Goal: Navigation & Orientation: Understand site structure

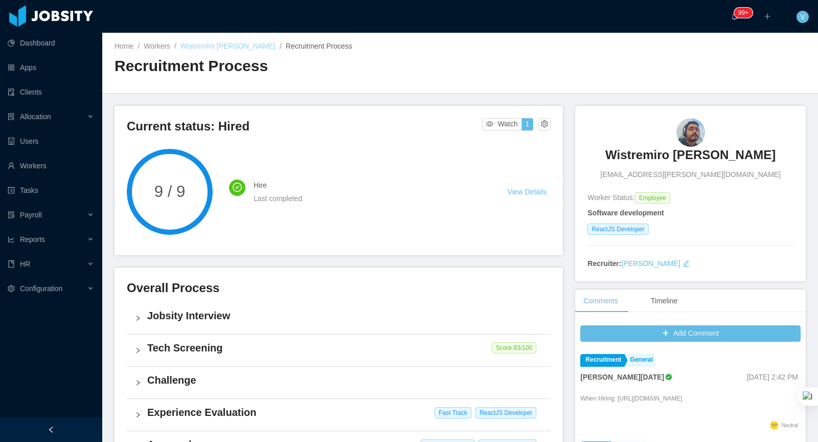
click at [238, 43] on link "Wistremiro Arles Pulido Porras" at bounding box center [227, 46] width 95 height 8
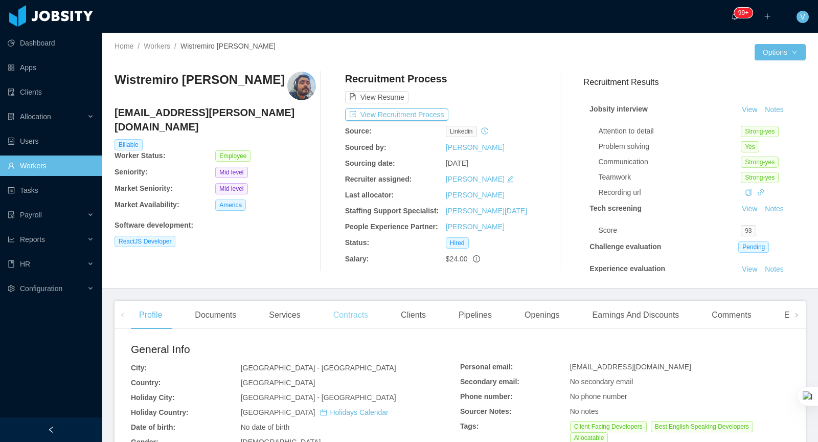
click at [376, 316] on div "Contracts" at bounding box center [350, 315] width 51 height 29
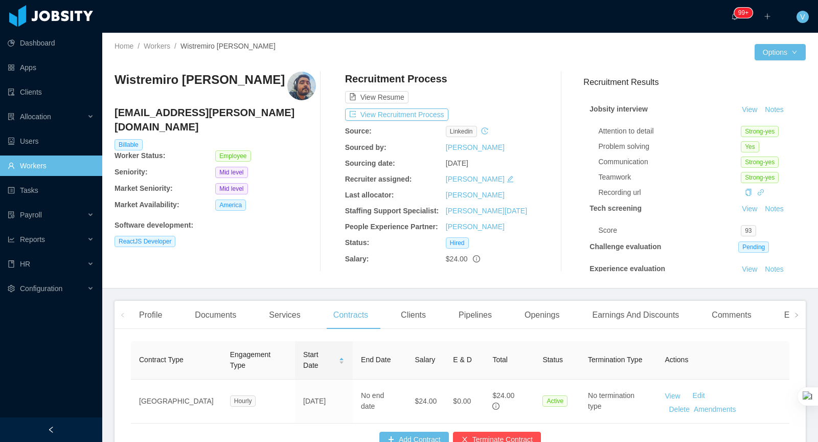
click at [409, 317] on div "Clients" at bounding box center [413, 315] width 41 height 29
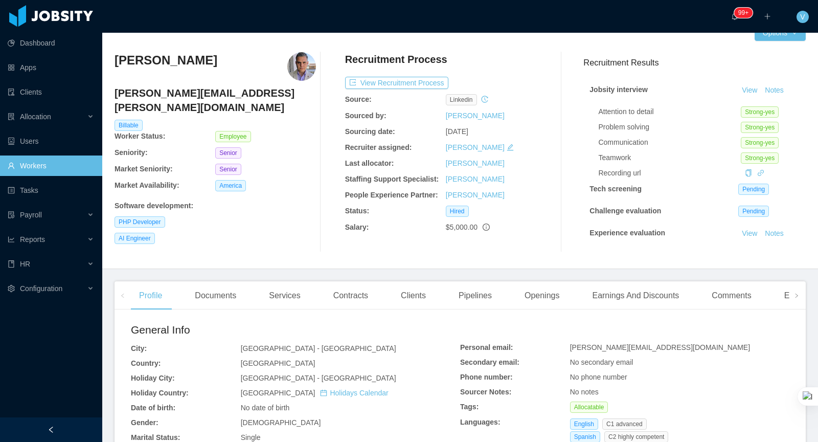
scroll to position [24, 0]
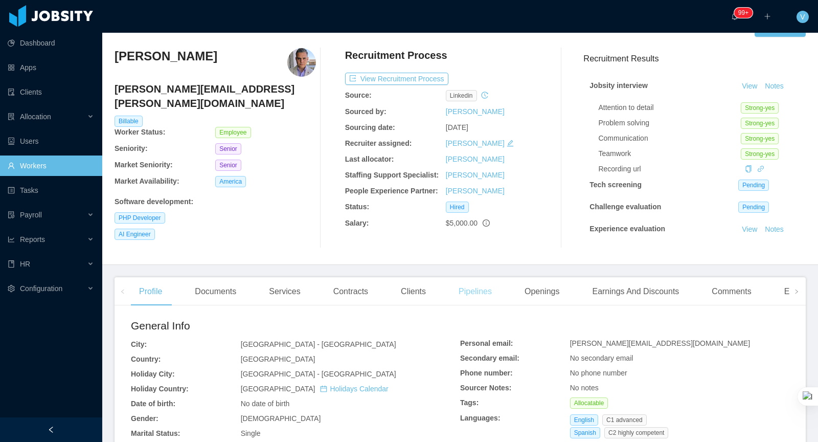
drag, startPoint x: 541, startPoint y: 289, endPoint x: 467, endPoint y: 290, distance: 74.1
click at [541, 289] on div "Openings" at bounding box center [542, 291] width 52 height 29
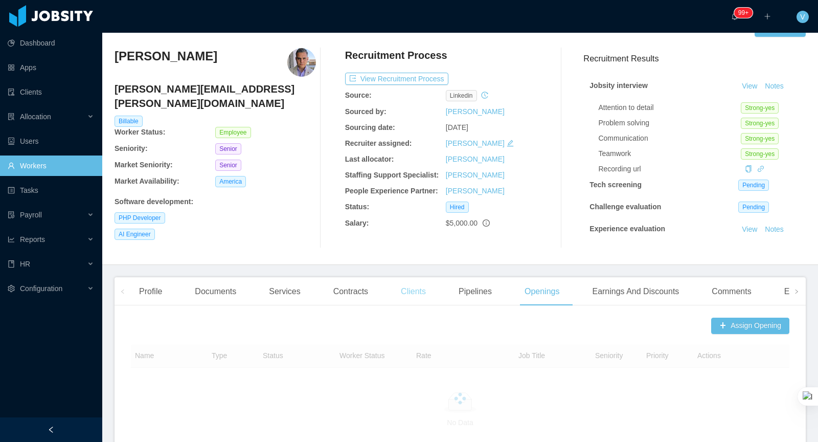
click at [429, 294] on div "Clients" at bounding box center [413, 291] width 41 height 29
